Goal: Go to known website: Access a specific website the user already knows

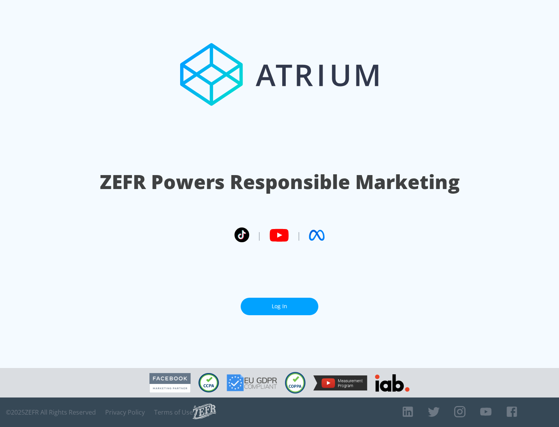
click at [280, 303] on link "Log In" at bounding box center [280, 306] width 78 height 17
